Goal: Find contact information

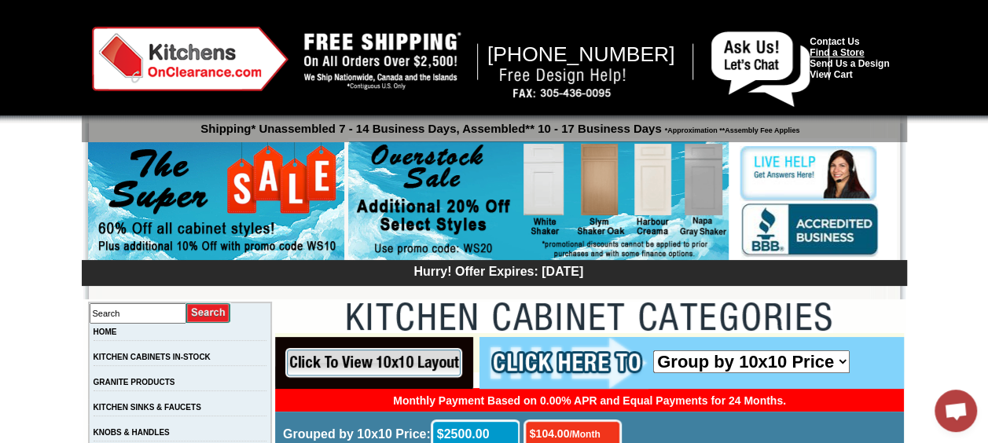
click at [857, 53] on link "Find a Store" at bounding box center [837, 52] width 54 height 11
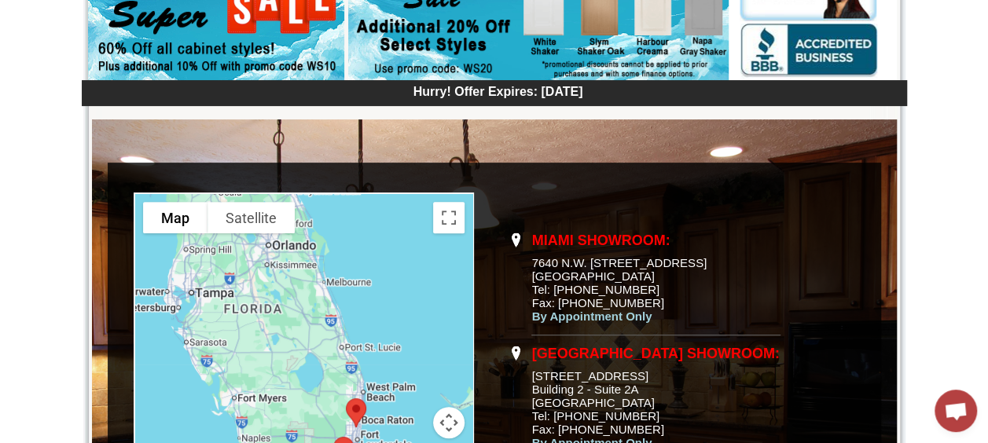
scroll to position [178, 0]
